Goal: Find specific page/section: Find specific page/section

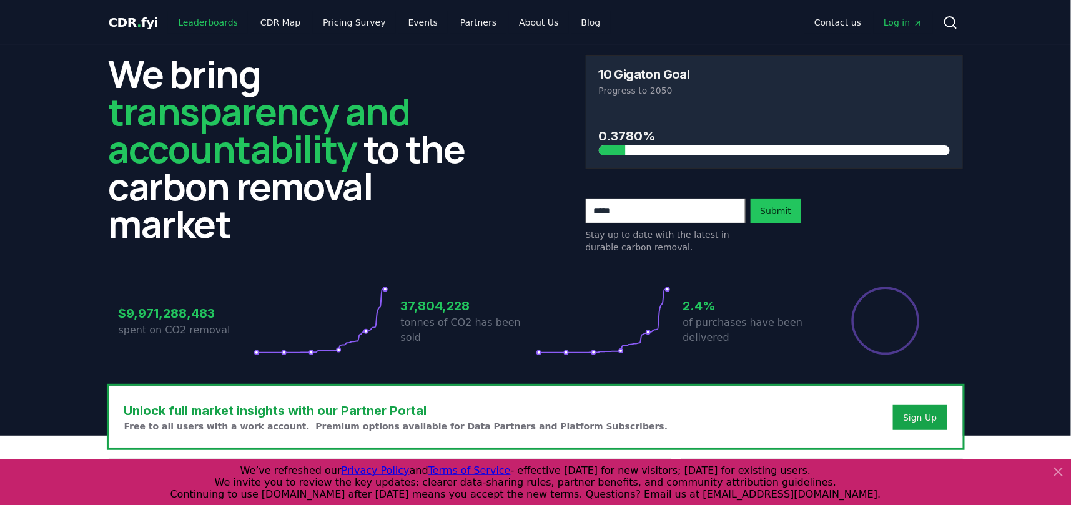
click at [188, 22] on link "Leaderboards" at bounding box center [208, 22] width 80 height 22
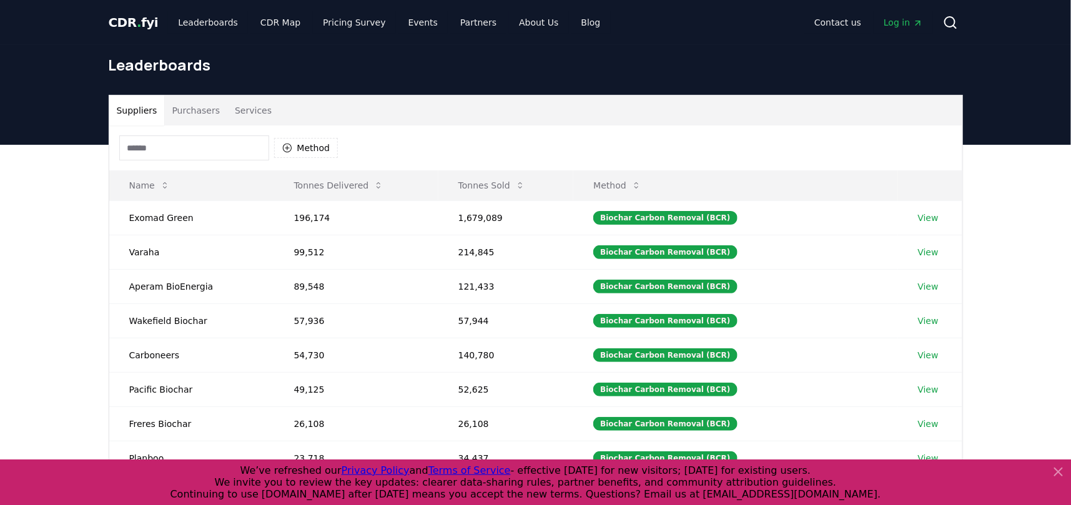
click at [185, 109] on button "Purchasers" at bounding box center [195, 111] width 63 height 30
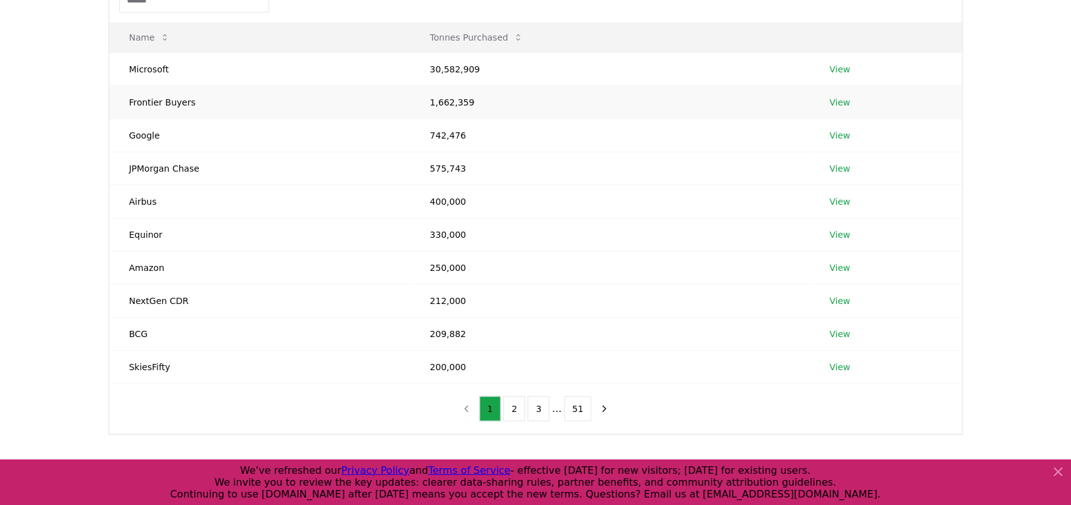
scroll to position [152, 0]
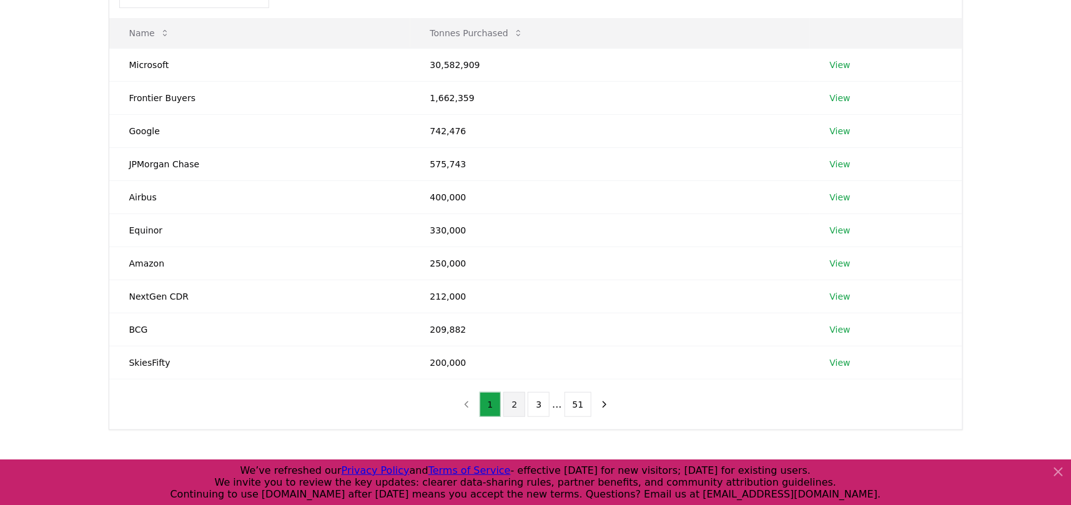
click at [518, 403] on button "2" at bounding box center [514, 404] width 22 height 25
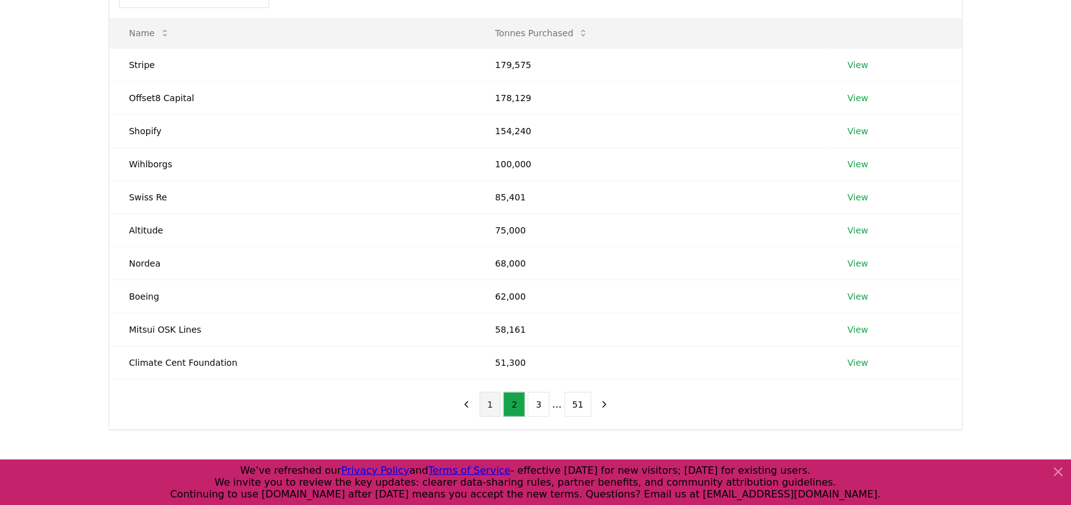
click at [491, 404] on button "1" at bounding box center [491, 404] width 22 height 25
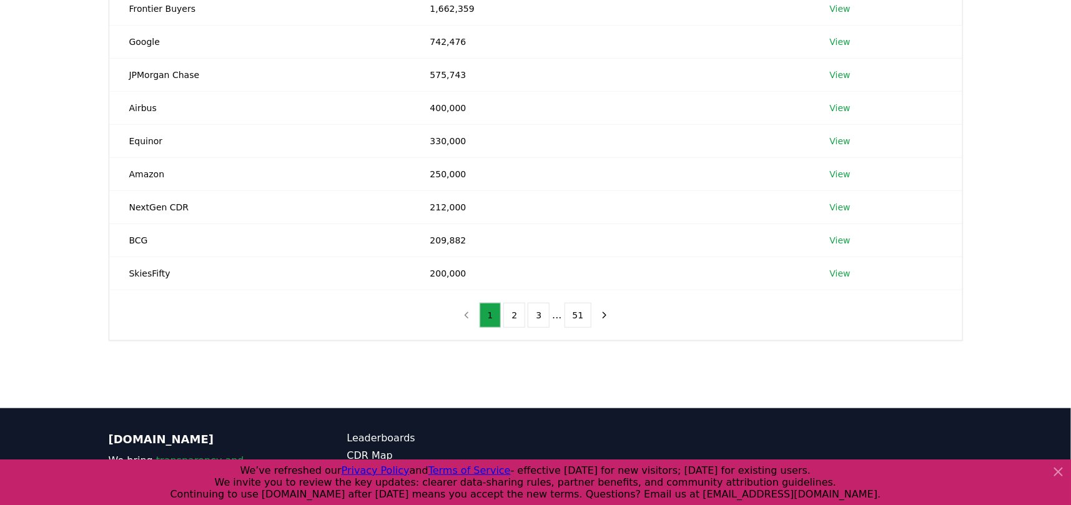
scroll to position [71, 0]
